Goal: Task Accomplishment & Management: Manage account settings

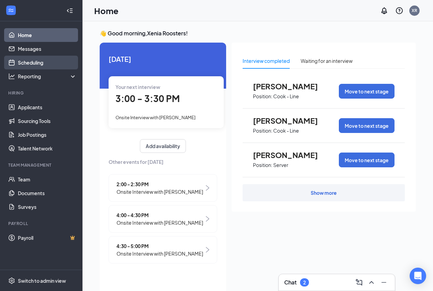
click at [47, 62] on link "Scheduling" at bounding box center [47, 63] width 59 height 14
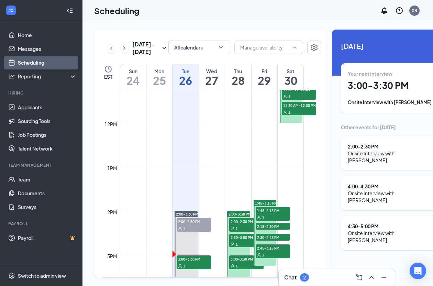
scroll to position [502, 0]
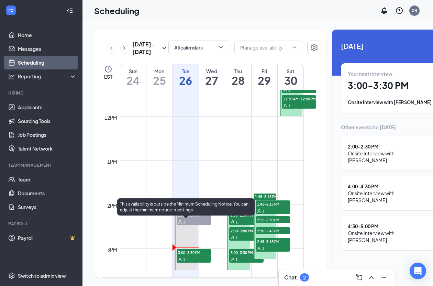
click at [190, 218] on span "2:00-2:30 PM" at bounding box center [194, 214] width 34 height 7
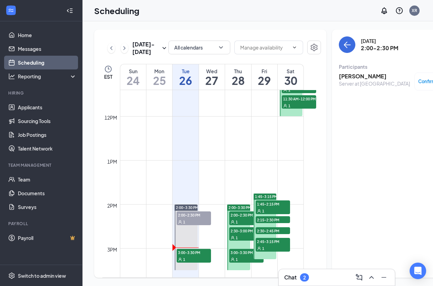
click at [423, 83] on span "Confirmed" at bounding box center [429, 81] width 23 height 7
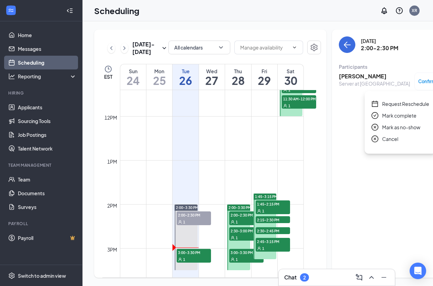
click at [396, 127] on span "Mark as no-show" at bounding box center [401, 127] width 38 height 8
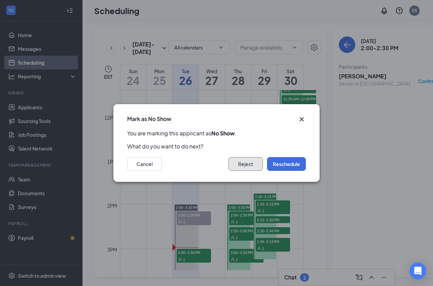
click at [249, 164] on button "Reject" at bounding box center [246, 164] width 34 height 14
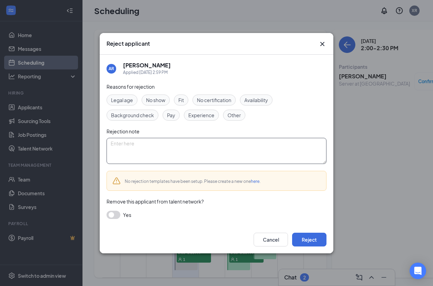
click at [176, 144] on textarea at bounding box center [217, 151] width 220 height 26
click at [161, 100] on span "No show" at bounding box center [155, 100] width 19 height 8
click at [187, 153] on textarea at bounding box center [217, 151] width 220 height 26
type textarea "Never Showed Up!"
click at [310, 239] on button "Reject" at bounding box center [309, 240] width 34 height 14
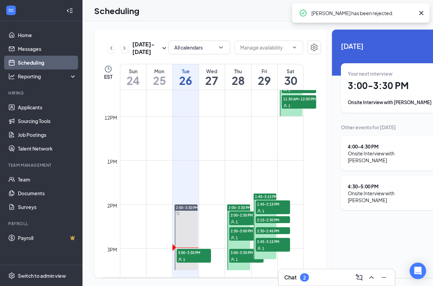
scroll to position [557, 0]
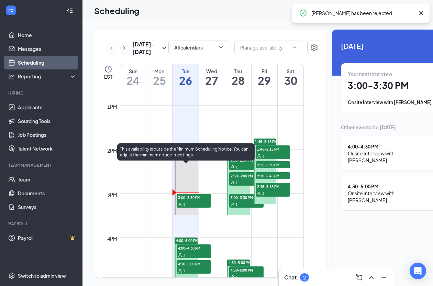
click at [190, 208] on div "1" at bounding box center [194, 204] width 34 height 7
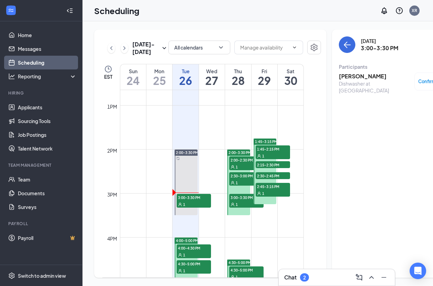
click at [196, 251] on span "4:00-4:30 PM" at bounding box center [194, 247] width 34 height 7
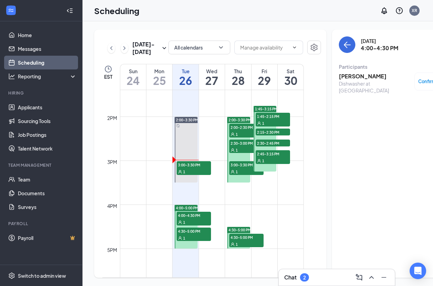
scroll to position [619, 0]
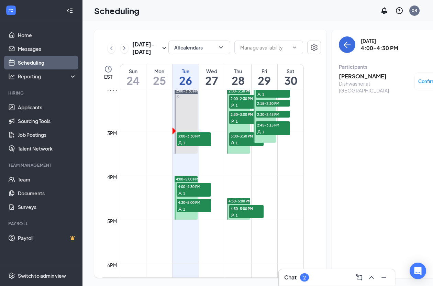
click at [192, 206] on span "4:30-5:00 PM" at bounding box center [194, 202] width 34 height 7
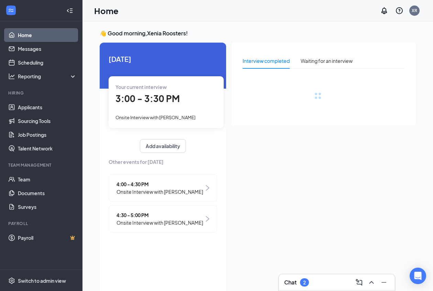
click at [167, 103] on span "3:00 - 3:30 PM" at bounding box center [148, 98] width 64 height 11
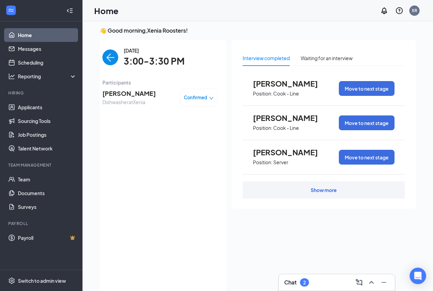
click at [207, 97] on div "Confirmed" at bounding box center [199, 97] width 30 height 7
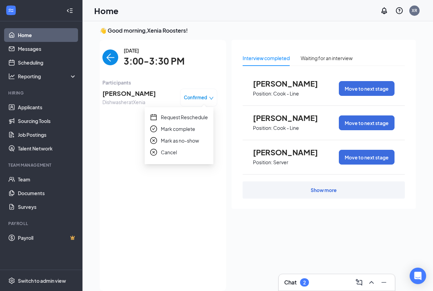
click at [185, 129] on span "Mark complete" at bounding box center [178, 129] width 34 height 8
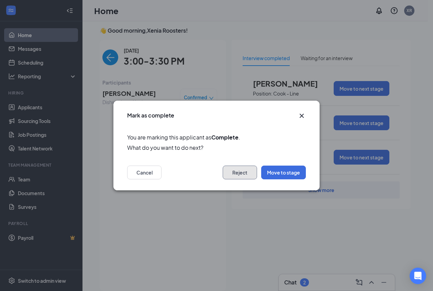
click at [240, 174] on button "Reject" at bounding box center [240, 173] width 34 height 14
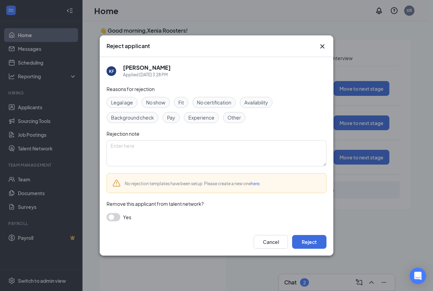
click at [237, 118] on span "Other" at bounding box center [234, 118] width 13 height 8
click at [196, 151] on textarea at bounding box center [217, 153] width 220 height 26
type textarea "Job Position has been filled"
click at [306, 236] on button "Reject" at bounding box center [309, 242] width 34 height 14
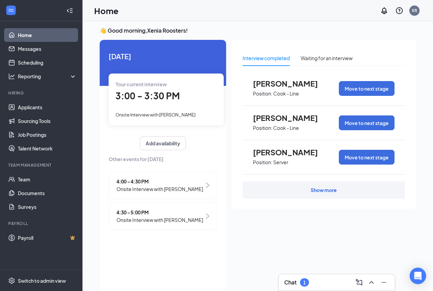
click at [152, 102] on div "3:00 - 3:30 PM" at bounding box center [166, 96] width 101 height 14
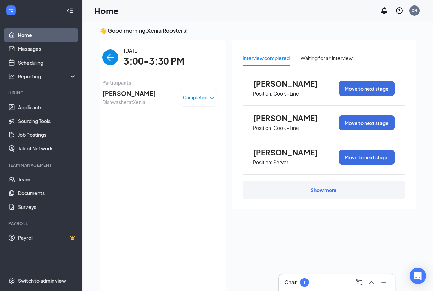
click at [200, 99] on span "Completed" at bounding box center [195, 97] width 25 height 7
click at [97, 37] on div "👋 Good morning, Xenia Roosters ! [DATE] Your next interview 4:00 - 4:30 PM Onsi…" at bounding box center [257, 161] width 327 height 268
click at [94, 22] on div "👋 Good morning, Xenia Roosters ! [DATE] Your next interview 4:00 - 4:30 PM Onsi…" at bounding box center [258, 161] width 351 height 284
click at [96, 21] on div "Home XR" at bounding box center [258, 10] width 351 height 21
click at [93, 11] on div "Home XR" at bounding box center [258, 10] width 351 height 21
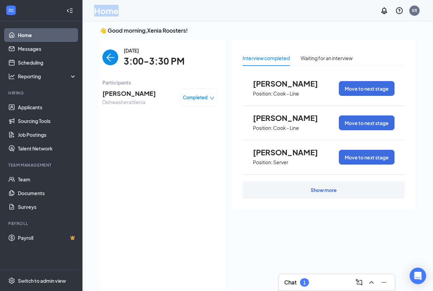
drag, startPoint x: 94, startPoint y: 10, endPoint x: 124, endPoint y: 17, distance: 30.6
click at [124, 17] on div "Home XR" at bounding box center [258, 10] width 351 height 21
click at [155, 14] on div "Home XR" at bounding box center [258, 10] width 351 height 21
drag, startPoint x: 95, startPoint y: 13, endPoint x: 124, endPoint y: 11, distance: 29.9
click at [124, 11] on div "Home XR" at bounding box center [258, 10] width 351 height 21
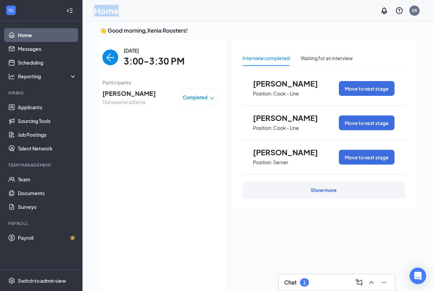
click at [120, 13] on div "Home XR" at bounding box center [258, 10] width 351 height 21
click at [156, 161] on div "[DATE] 3:00-3:30 PM Participants [PERSON_NAME] Dishwasher at [GEOGRAPHIC_DATA] …" at bounding box center [159, 166] width 115 height 238
